Goal: Complete application form

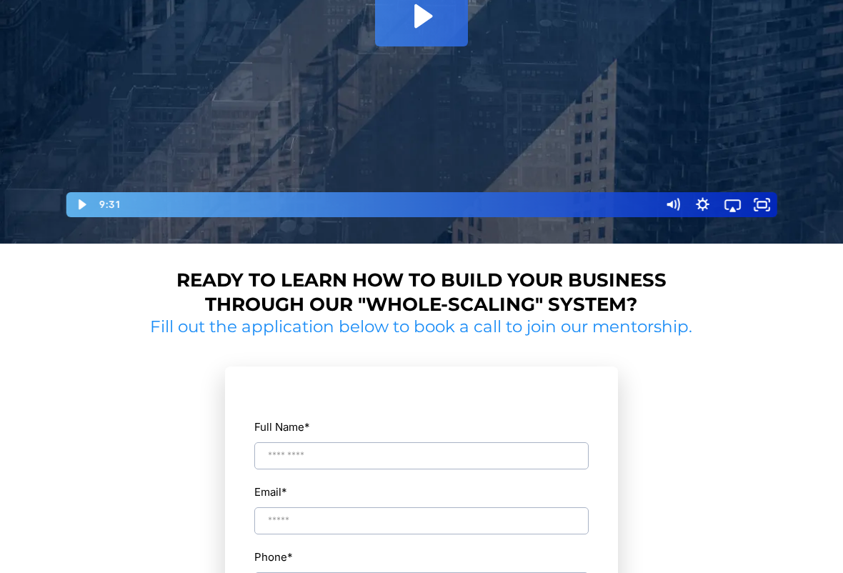
scroll to position [439, 0]
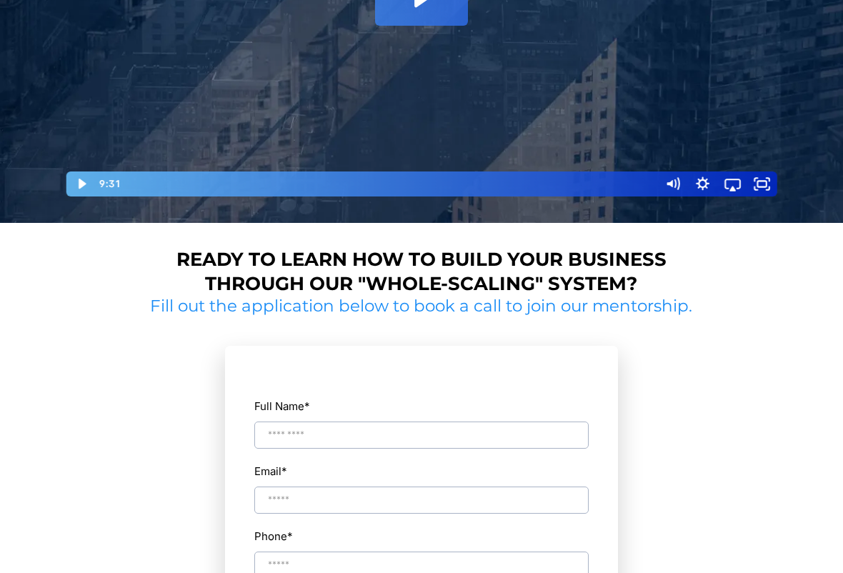
click at [332, 430] on input "Full Name *" at bounding box center [421, 434] width 334 height 27
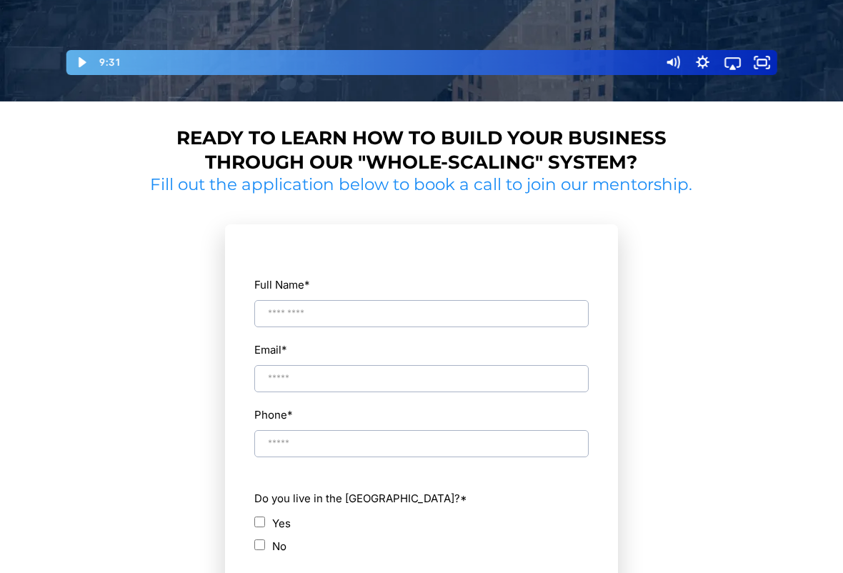
scroll to position [560, 0]
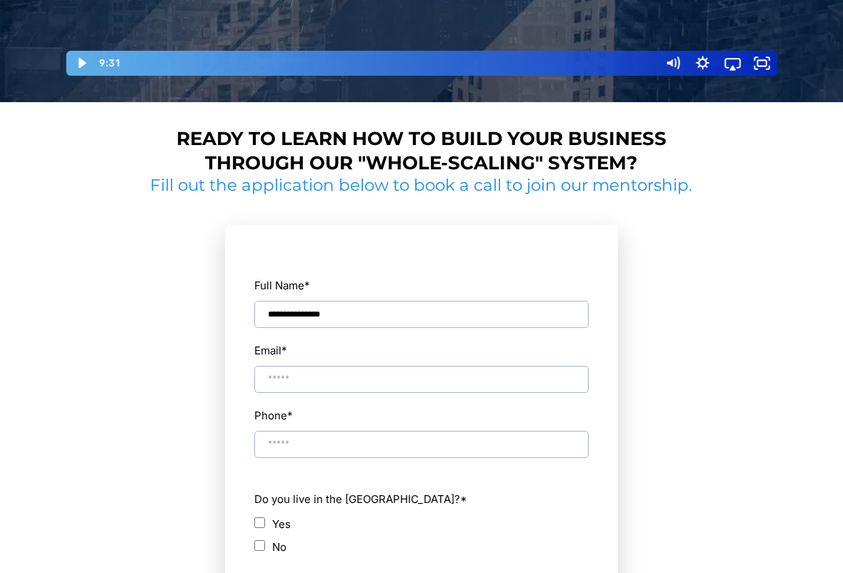
type input "**********"
type input "**"
type input "**********"
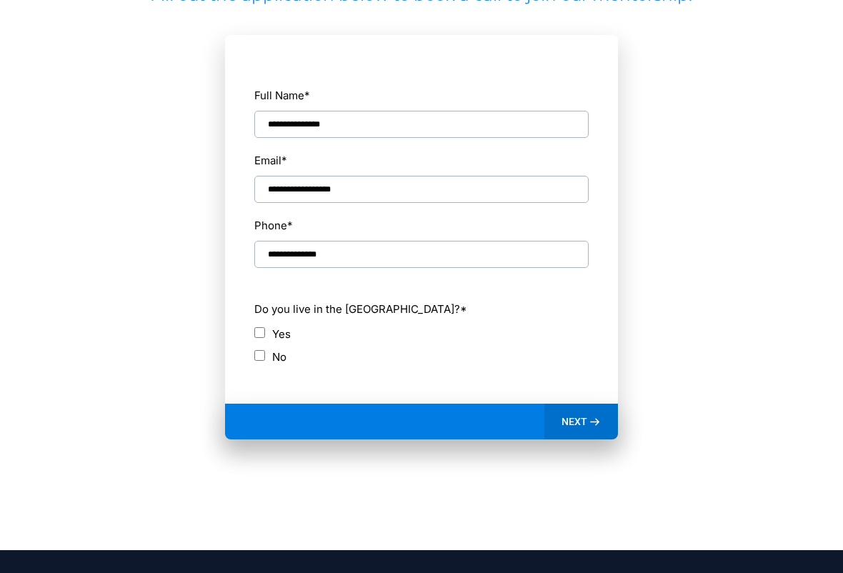
scroll to position [757, 0]
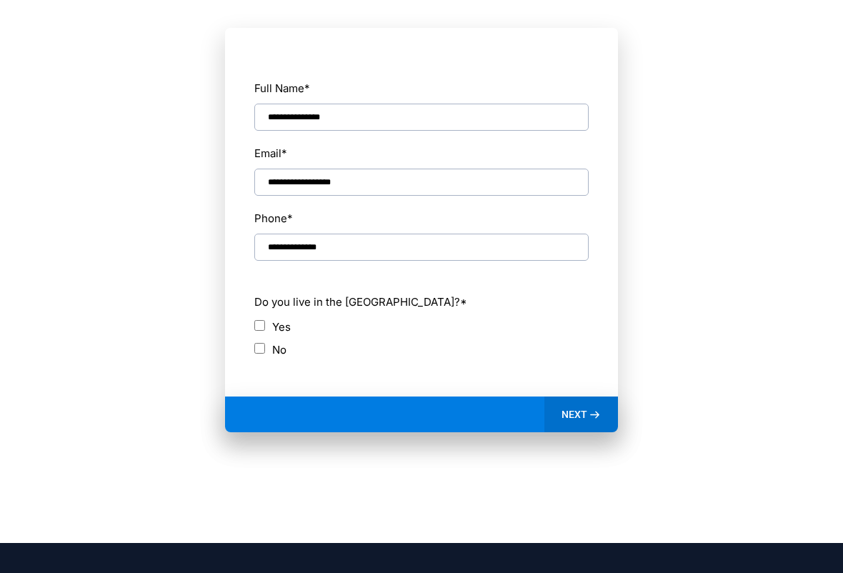
type input "**********"
click at [256, 313] on div "Do you live in the [GEOGRAPHIC_DATA]? * Yes No" at bounding box center [421, 325] width 336 height 78
click at [580, 412] on span "NEXT" at bounding box center [574, 414] width 26 height 13
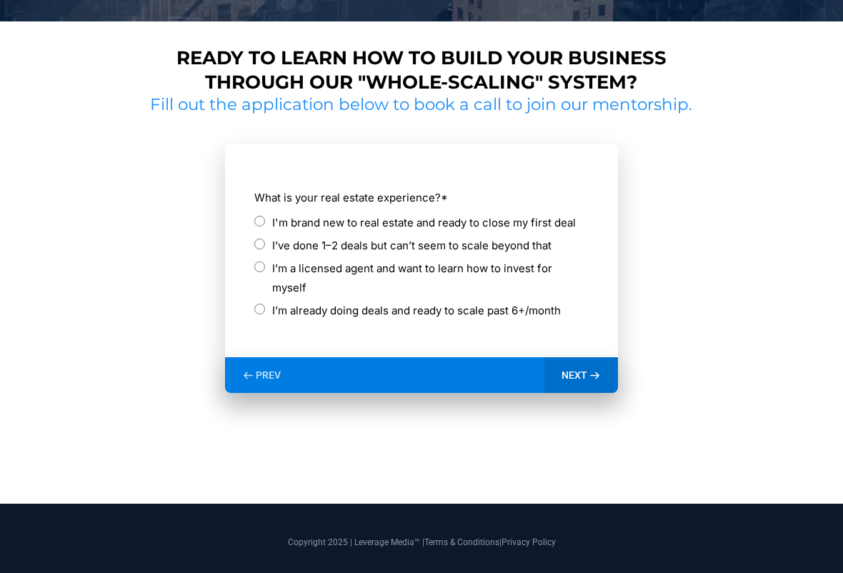
click at [498, 245] on label "I’ve done 1–2 deals but can’t seem to scale beyond that" at bounding box center [411, 245] width 279 height 19
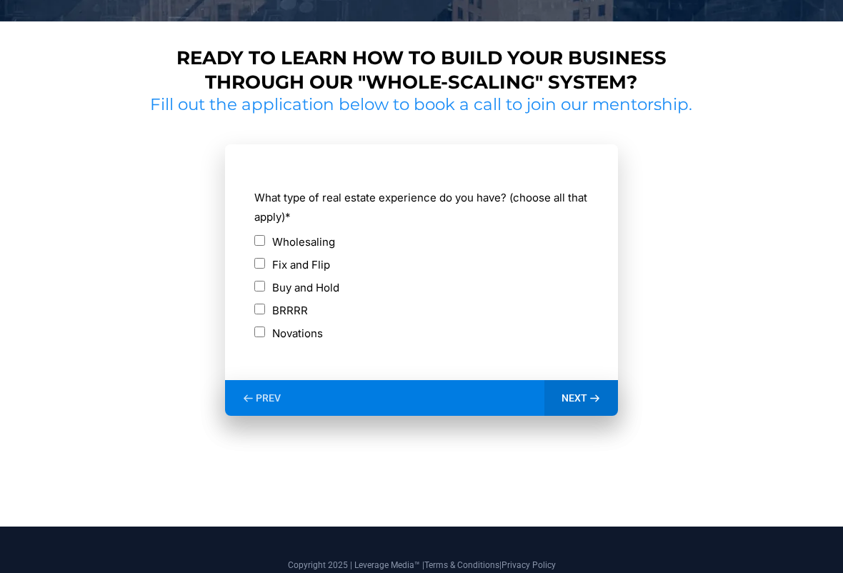
click at [270, 396] on span "PREV" at bounding box center [268, 397] width 25 height 13
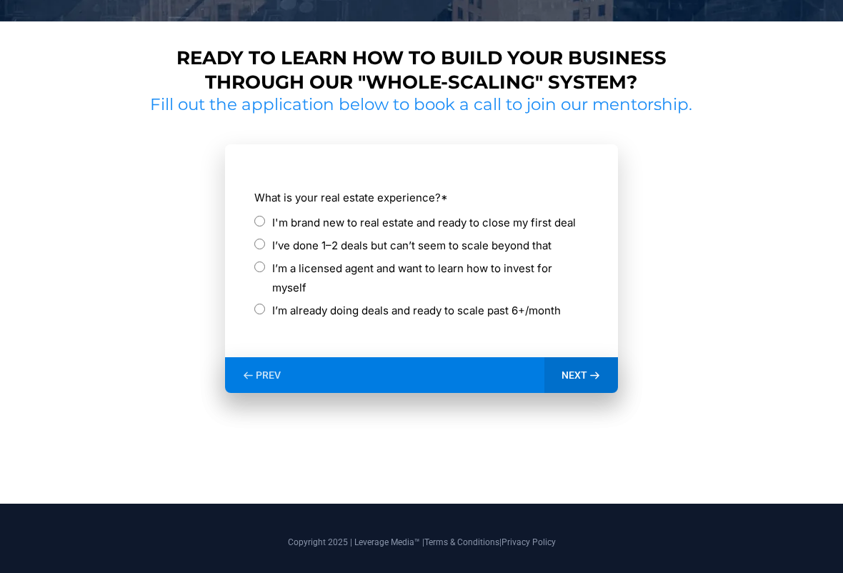
click at [391, 264] on label "I’m a licensed agent and want to learn how to invest for myself" at bounding box center [430, 277] width 316 height 39
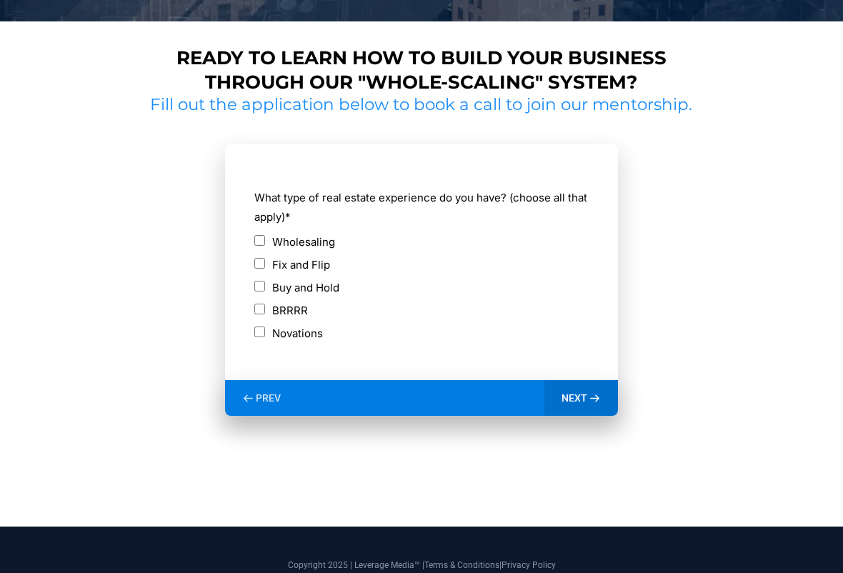
click at [308, 255] on label "Fix and Flip" at bounding box center [301, 264] width 58 height 19
click at [305, 286] on label "Buy and Hold" at bounding box center [305, 287] width 67 height 19
click at [304, 238] on label "Wholesaling" at bounding box center [303, 241] width 63 height 19
click at [581, 393] on span "NEXT" at bounding box center [574, 397] width 26 height 13
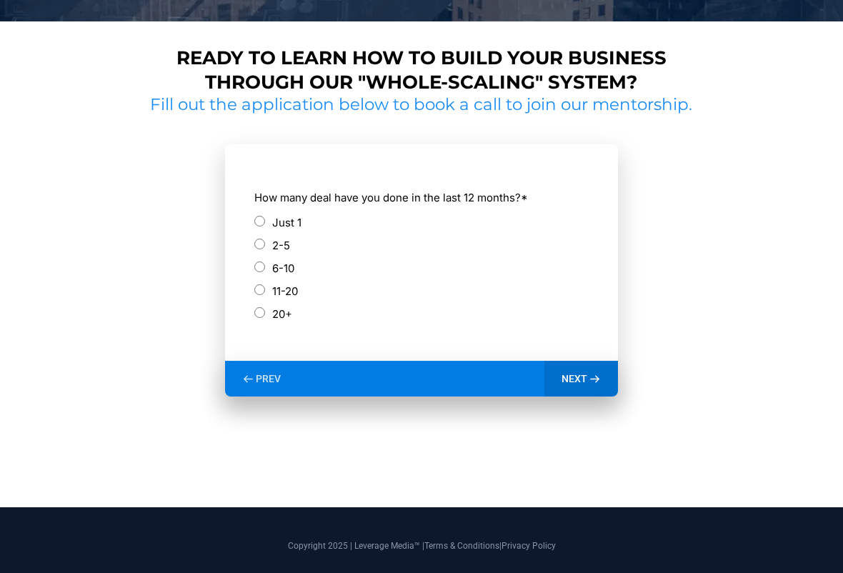
click at [286, 265] on label "6-10" at bounding box center [283, 267] width 22 height 19
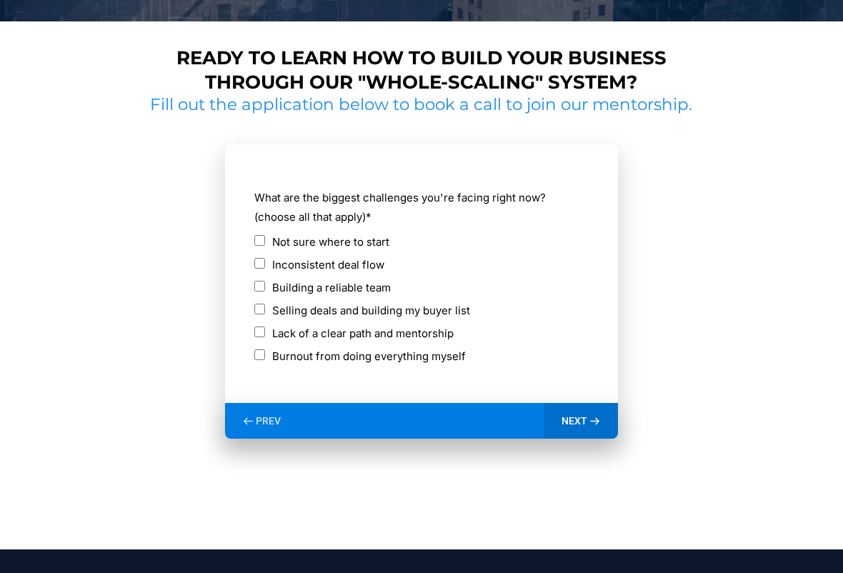
click at [584, 408] on div "NEXT" at bounding box center [581, 421] width 74 height 36
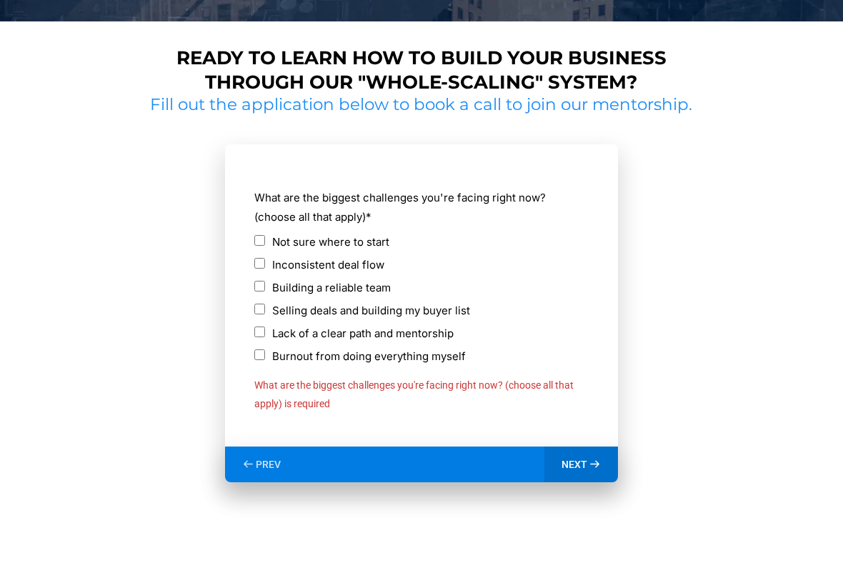
scroll to position [748, 0]
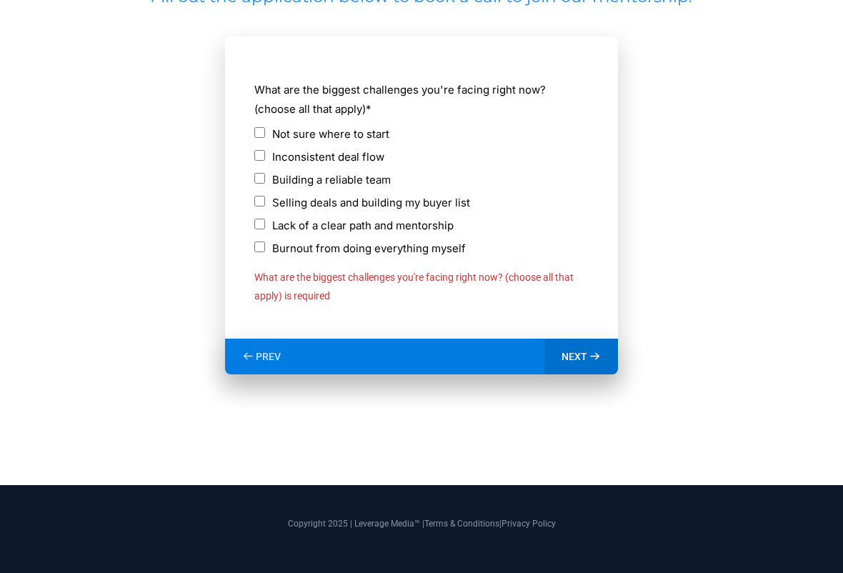
click at [343, 129] on label "Not sure where to start" at bounding box center [330, 133] width 117 height 19
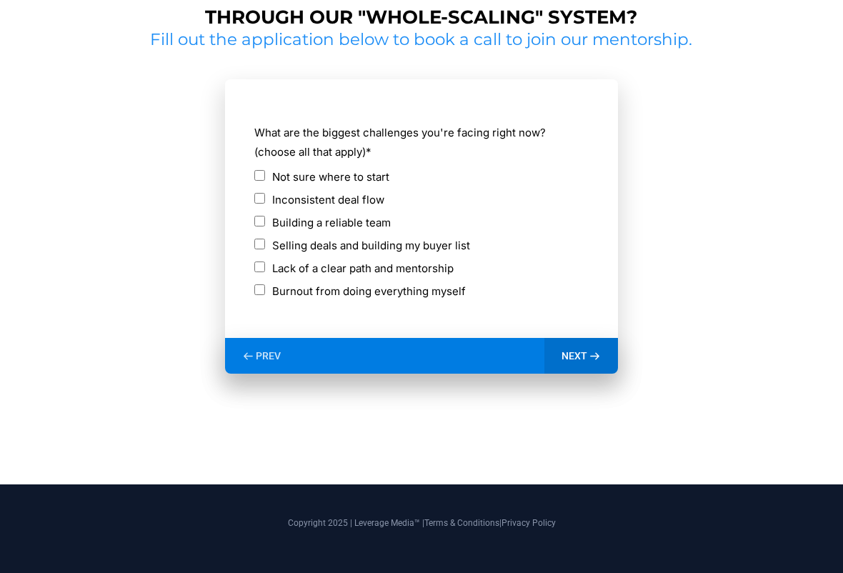
click at [586, 365] on div "NEXT" at bounding box center [581, 356] width 74 height 36
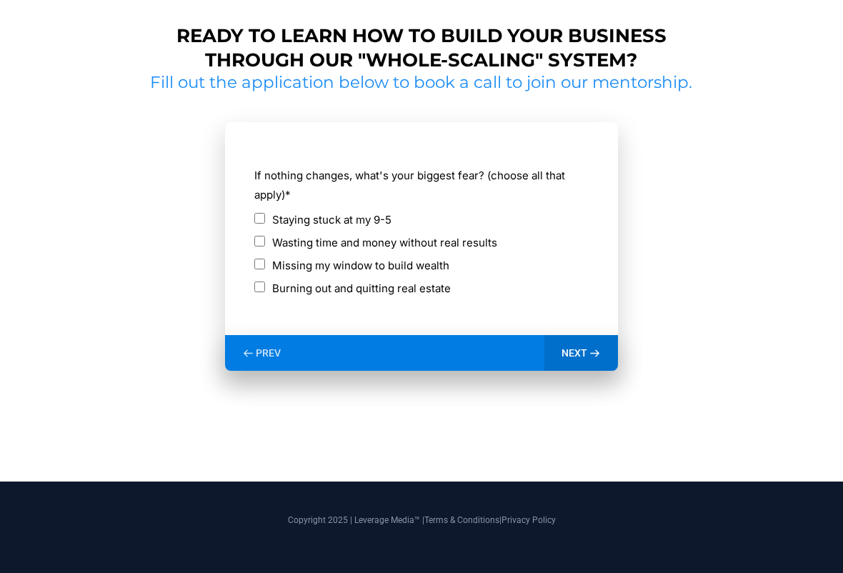
scroll to position [660, 0]
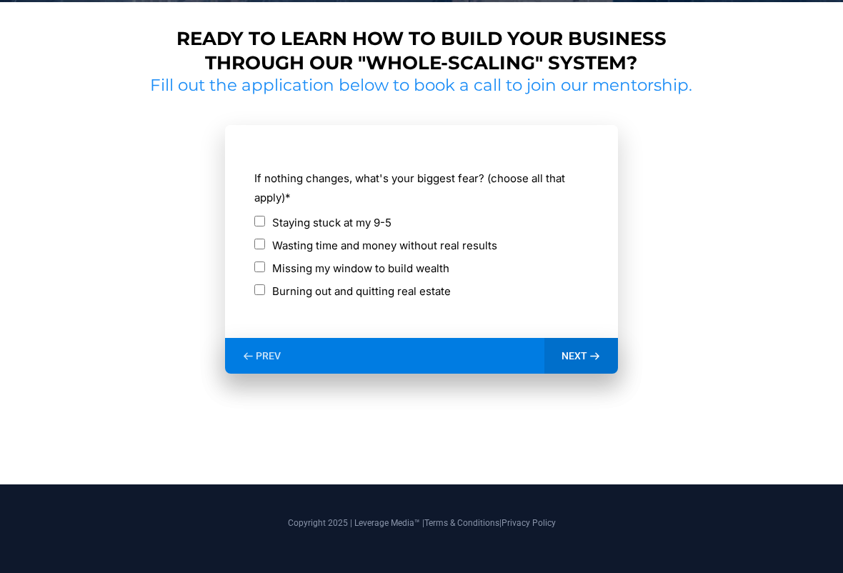
click at [586, 365] on div "NEXT" at bounding box center [581, 356] width 74 height 36
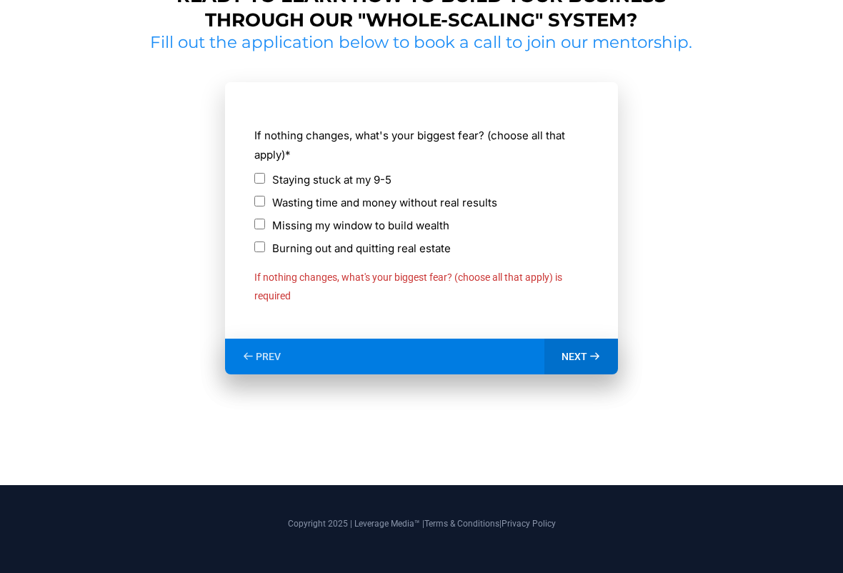
click at [397, 222] on label "Missing my window to build wealth" at bounding box center [360, 225] width 177 height 19
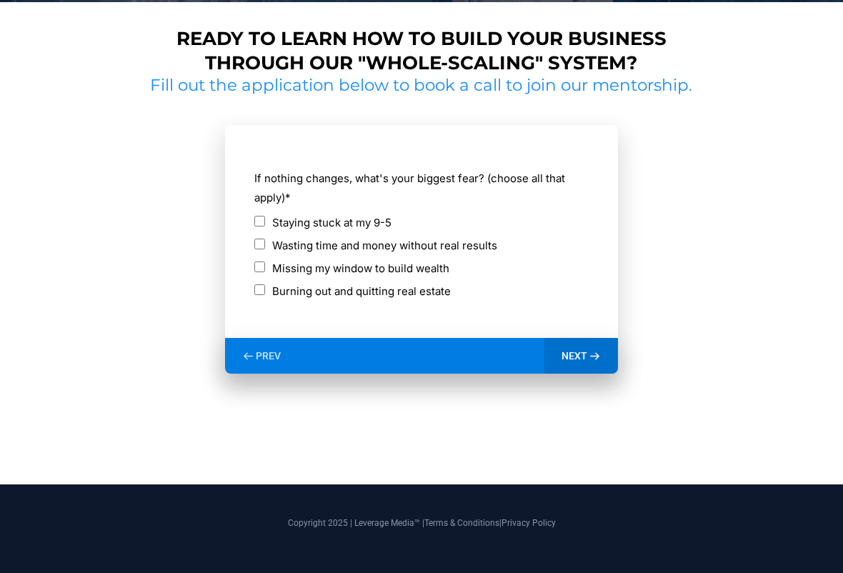
click at [581, 354] on span "NEXT" at bounding box center [574, 355] width 26 height 13
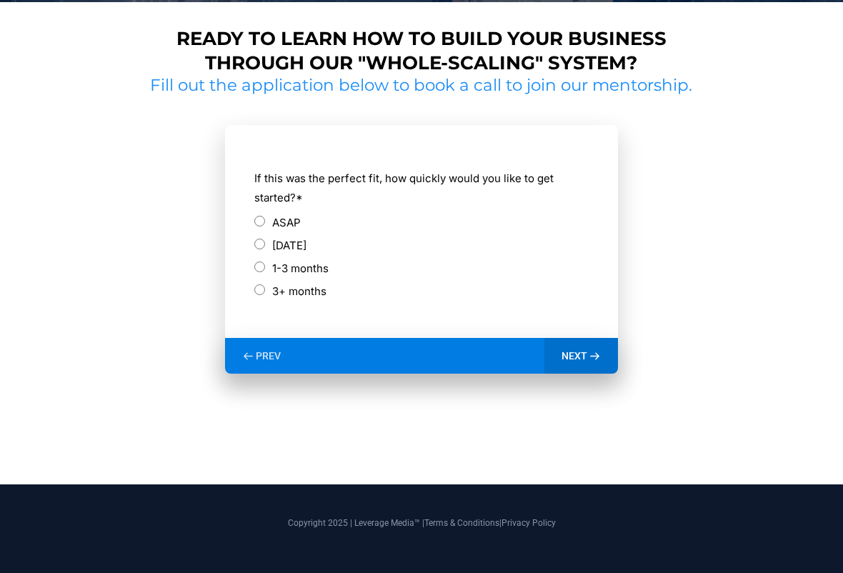
click at [296, 223] on label "ASAP" at bounding box center [286, 222] width 29 height 19
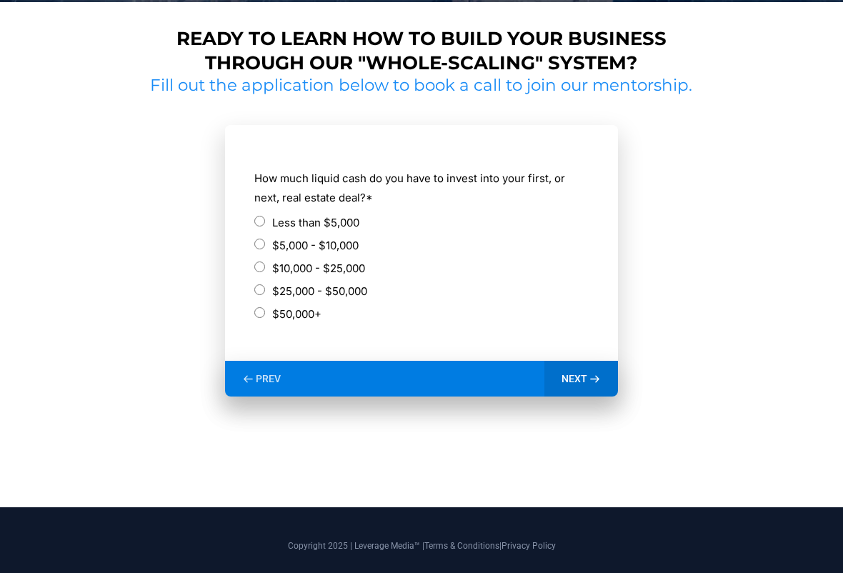
click at [602, 371] on div "NEXT" at bounding box center [581, 379] width 74 height 36
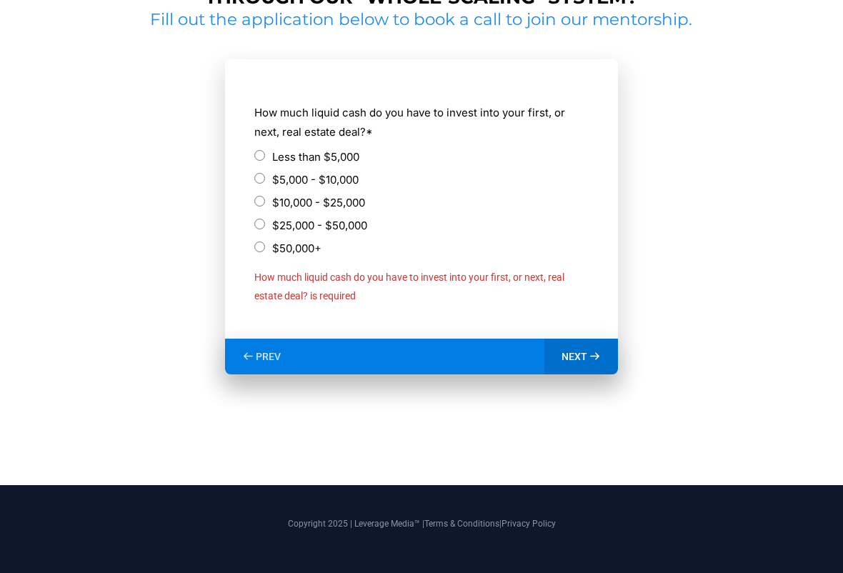
click at [306, 246] on label "$50,000+" at bounding box center [296, 247] width 49 height 19
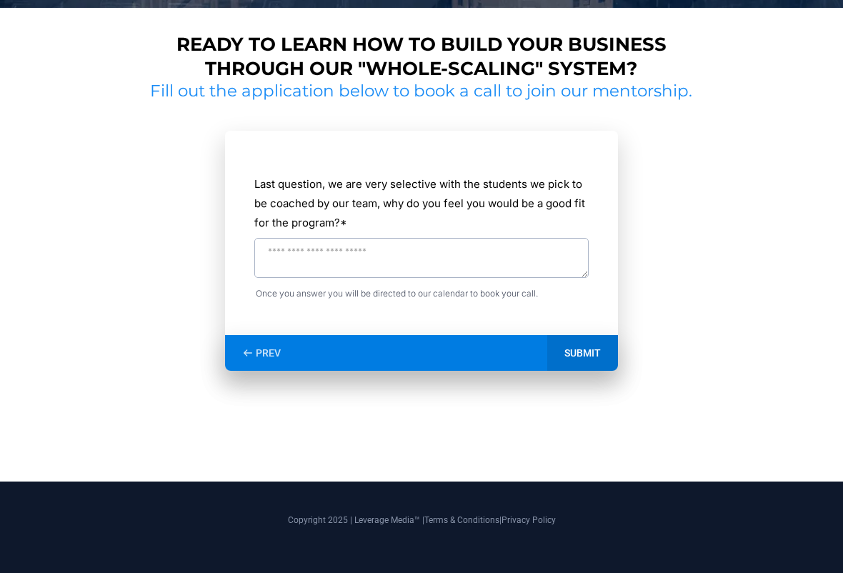
scroll to position [651, 0]
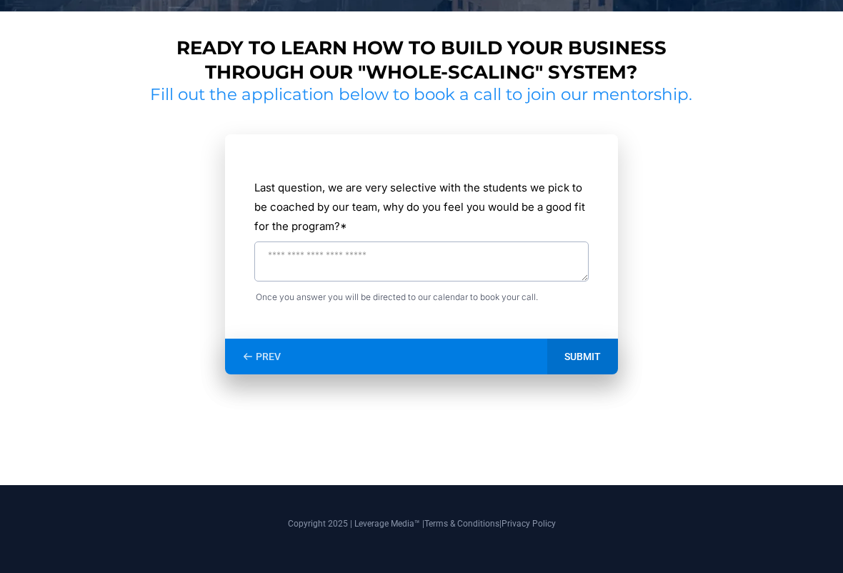
click at [499, 265] on textarea "Last question, we are very selective with the students we pick to be coached by…" at bounding box center [421, 261] width 334 height 40
click at [585, 348] on div "**********" at bounding box center [421, 254] width 393 height 240
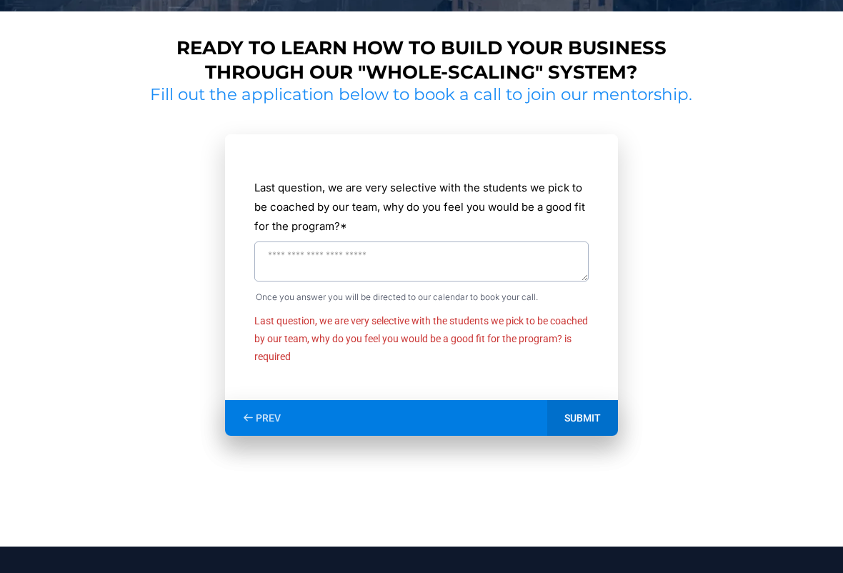
click at [467, 268] on textarea "Last question, we are very selective with the students we pick to be coached by…" at bounding box center [421, 261] width 334 height 40
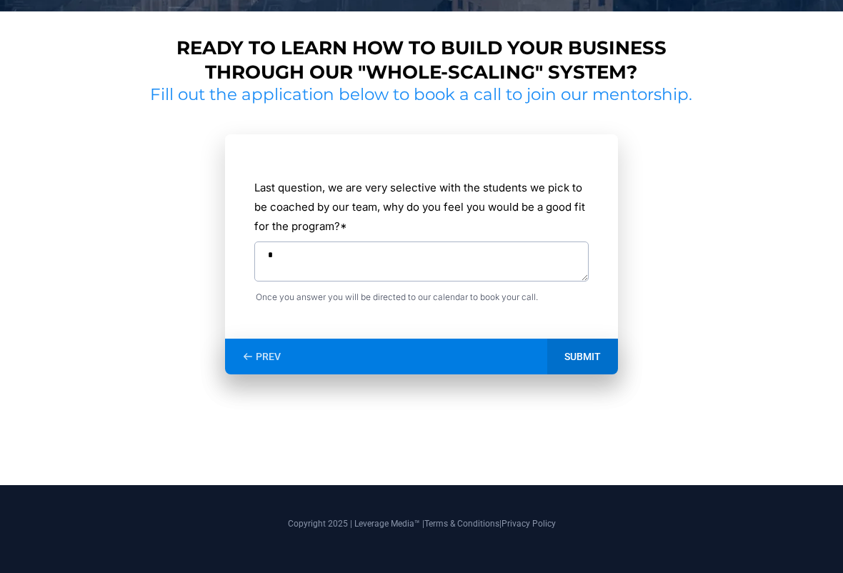
click at [604, 356] on div "SUBMIT" at bounding box center [582, 356] width 71 height 36
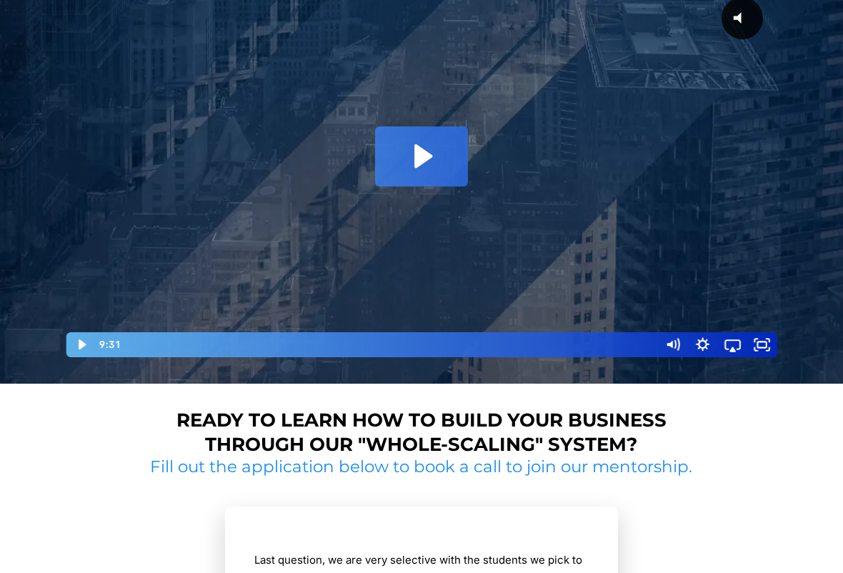
scroll to position [247, 0]
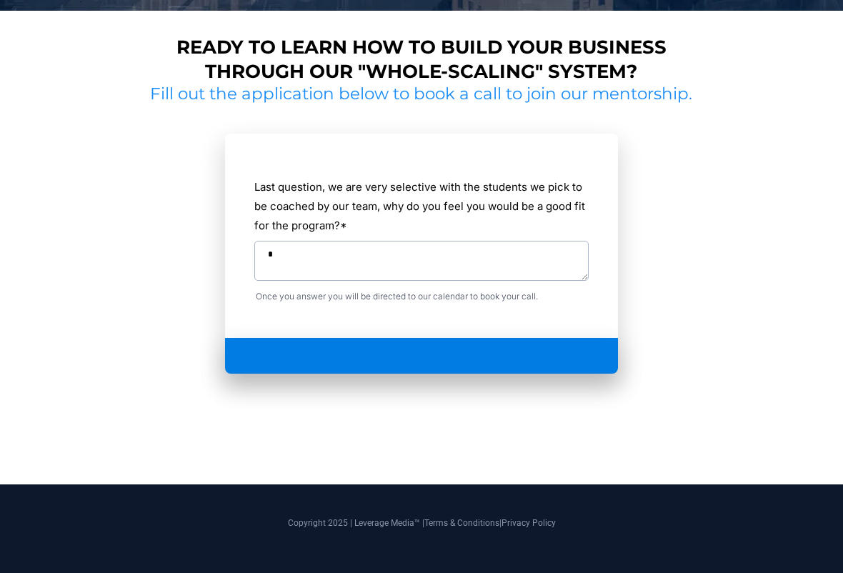
click at [461, 338] on div at bounding box center [421, 356] width 393 height 36
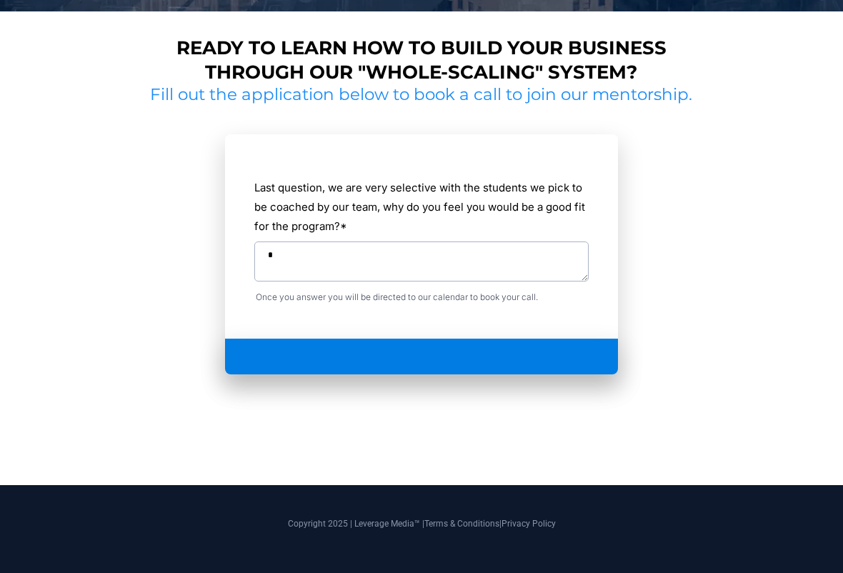
click at [395, 258] on textarea "*" at bounding box center [421, 261] width 334 height 40
type textarea "*"
drag, startPoint x: 395, startPoint y: 349, endPoint x: 394, endPoint y: 341, distance: 7.9
click at [394, 350] on div at bounding box center [421, 356] width 393 height 36
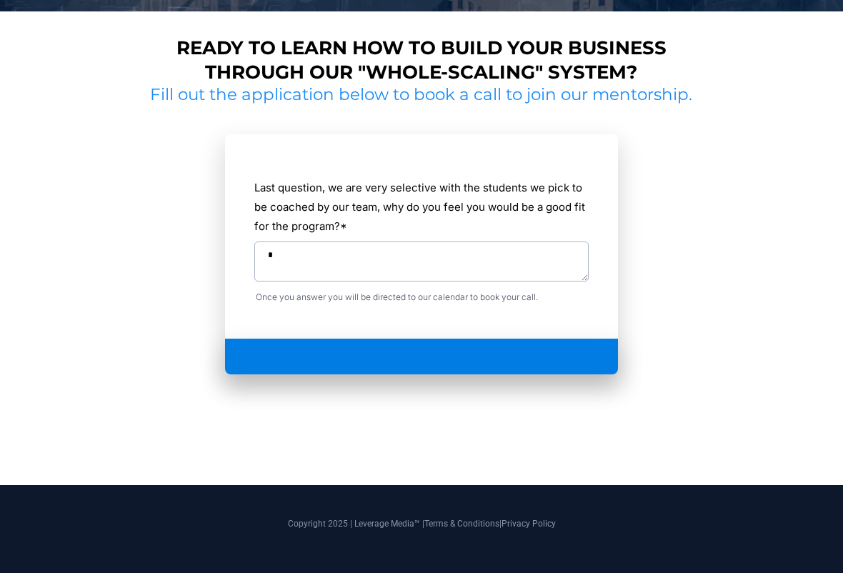
click at [343, 261] on textarea "*" at bounding box center [421, 261] width 334 height 40
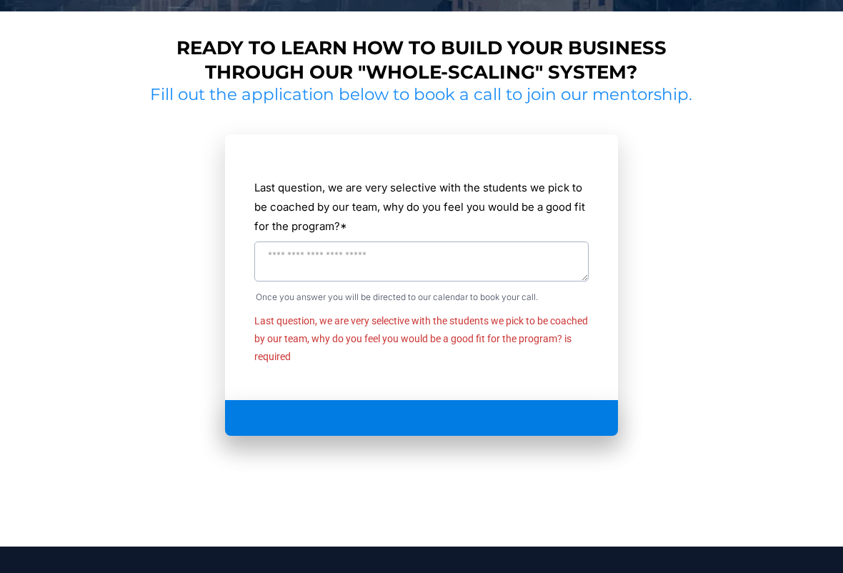
click at [372, 421] on div at bounding box center [421, 418] width 393 height 36
